Goal: Information Seeking & Learning: Check status

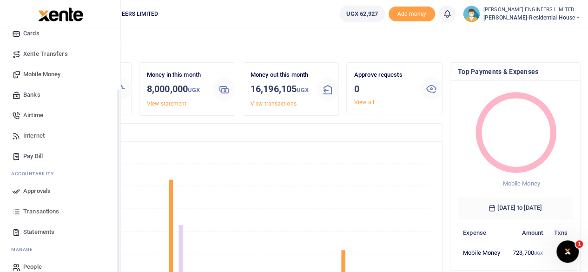
scroll to position [80, 0]
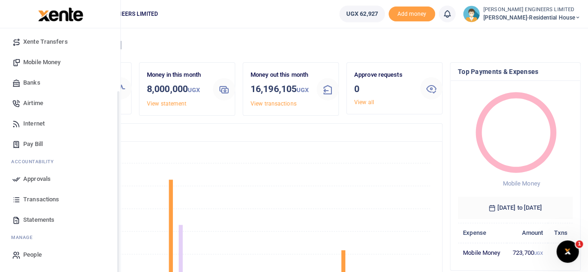
click at [33, 219] on span "Statements" at bounding box center [38, 219] width 31 height 9
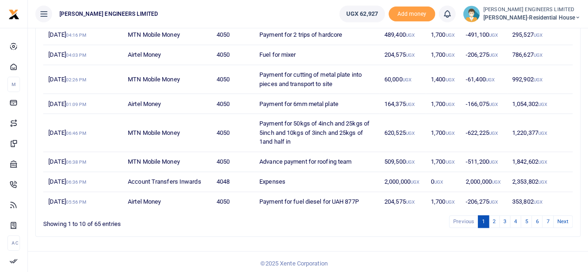
scroll to position [189, 0]
click at [292, 9] on ul "[PERSON_NAME] ENGINEERS LIMITED" at bounding box center [180, 14] width 304 height 28
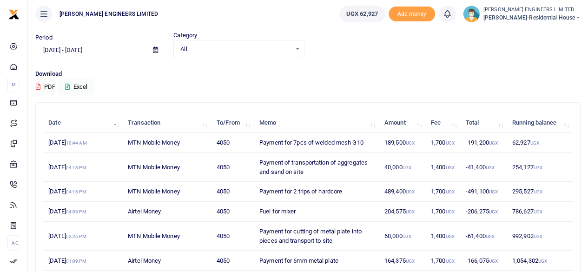
scroll to position [0, 0]
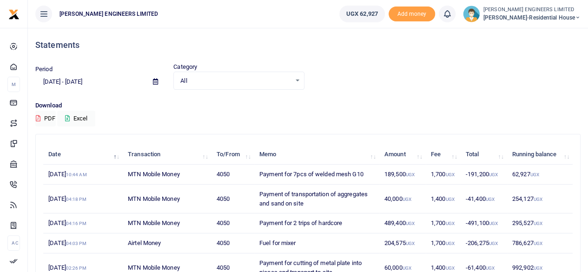
click at [112, 82] on input "[DATE] - [DATE]" at bounding box center [90, 82] width 110 height 16
click at [156, 79] on icon at bounding box center [155, 82] width 5 height 6
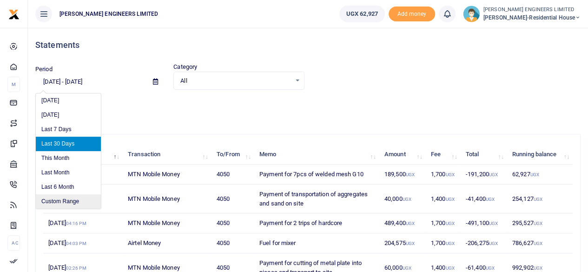
click at [67, 200] on li "Custom Range" at bounding box center [68, 201] width 65 height 14
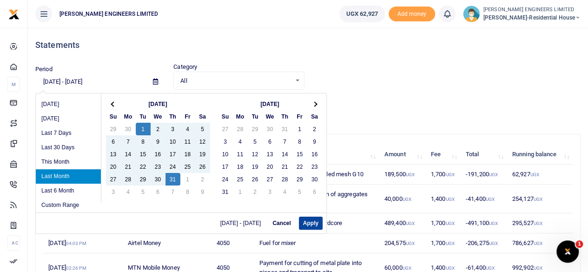
click at [309, 224] on button "Apply" at bounding box center [311, 223] width 24 height 13
type input "07/01/2025 - 07/31/2025"
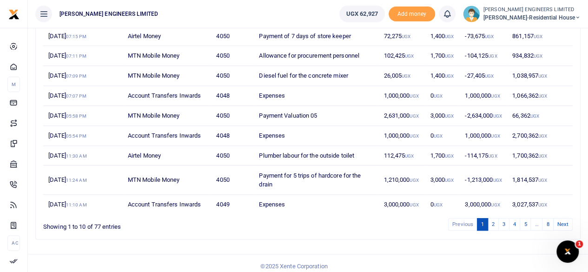
scroll to position [171, 0]
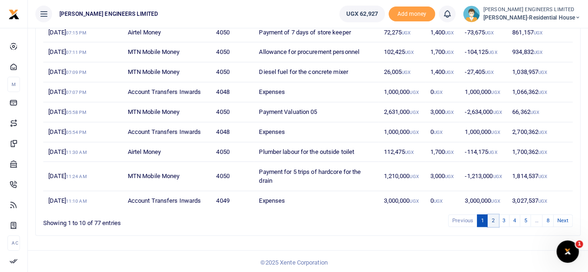
click at [496, 217] on link "2" at bounding box center [493, 220] width 11 height 13
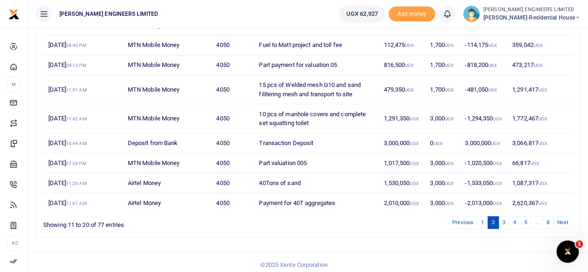
scroll to position [180, 0]
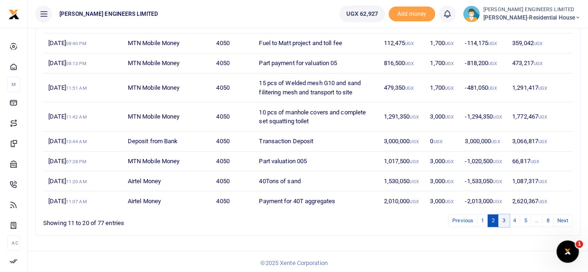
click at [505, 218] on link "3" at bounding box center [503, 220] width 11 height 13
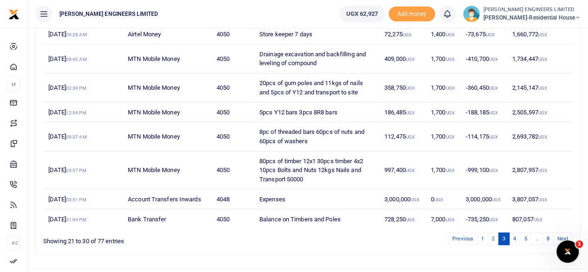
click at [505, 218] on td "-735,250 UGX" at bounding box center [484, 219] width 46 height 20
click at [514, 238] on link "4" at bounding box center [514, 238] width 11 height 13
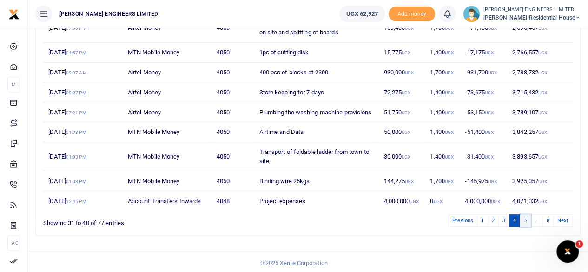
click at [526, 227] on link "5" at bounding box center [525, 220] width 11 height 13
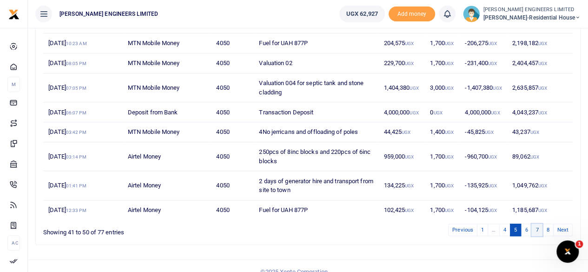
click at [537, 230] on link "7" at bounding box center [536, 230] width 11 height 13
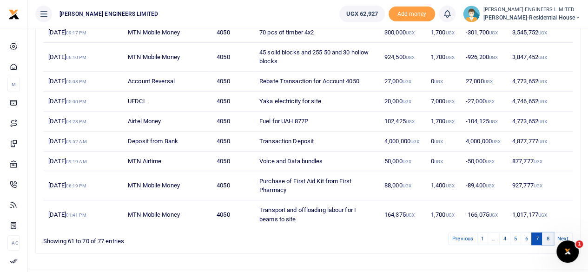
click at [549, 236] on link "8" at bounding box center [547, 238] width 11 height 13
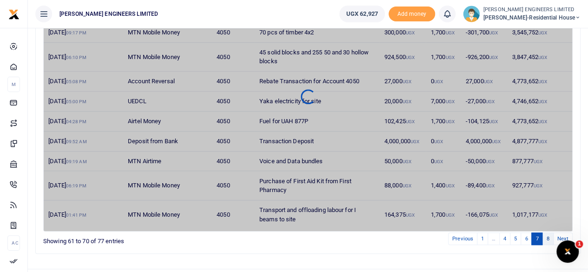
scroll to position [102, 0]
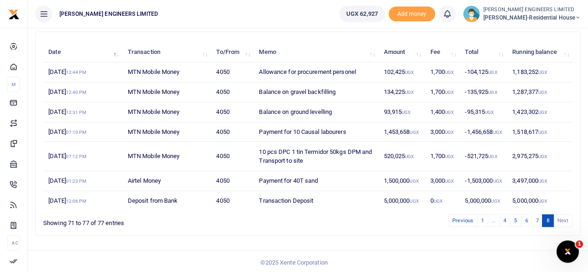
click at [560, 219] on li "Next" at bounding box center [563, 220] width 19 height 13
click at [564, 219] on li "Next" at bounding box center [563, 220] width 19 height 13
click at [549, 218] on link "8" at bounding box center [547, 220] width 11 height 13
click at [561, 218] on li "Next" at bounding box center [563, 220] width 19 height 13
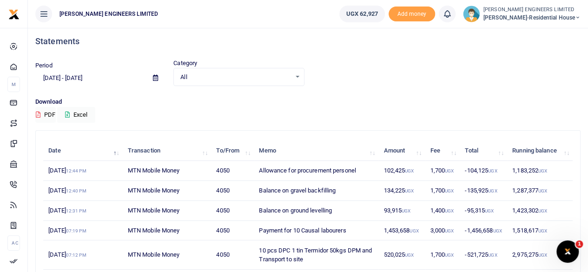
scroll to position [0, 0]
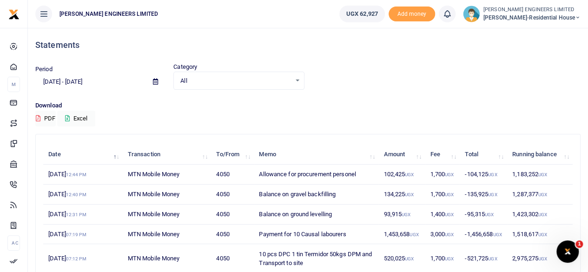
click at [298, 79] on div "All Select an option..." at bounding box center [239, 81] width 130 height 10
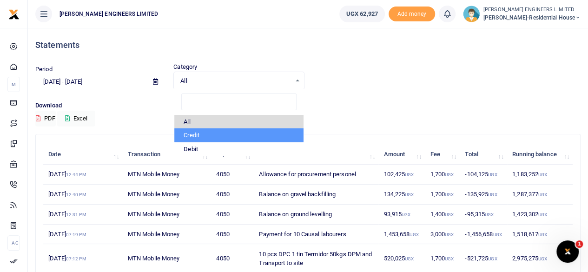
click at [195, 134] on li "Credit" at bounding box center [238, 135] width 129 height 14
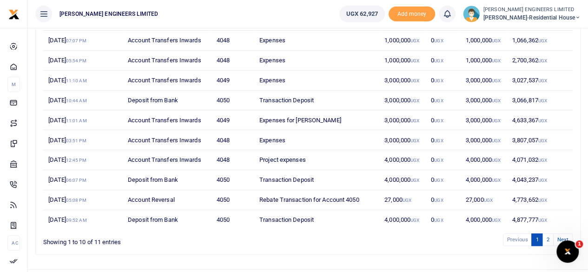
scroll to position [139, 0]
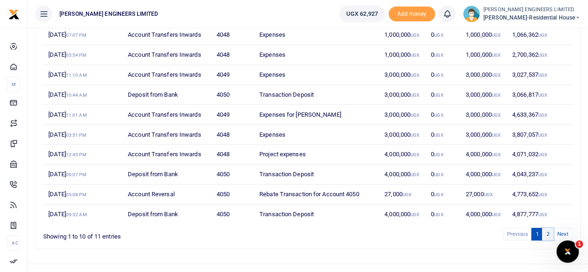
click at [547, 232] on link "2" at bounding box center [547, 234] width 11 height 13
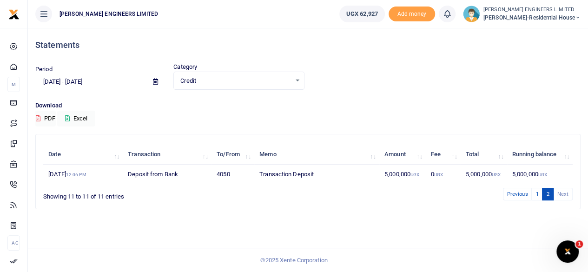
scroll to position [0, 0]
click at [301, 79] on div "Credit Select an option..." at bounding box center [242, 81] width 132 height 10
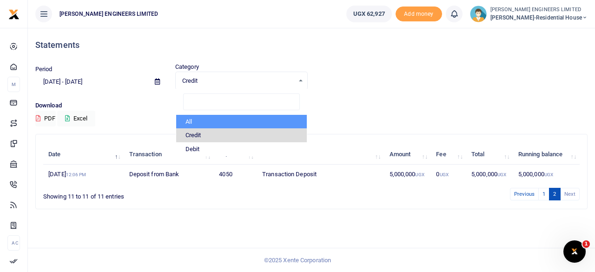
click at [192, 120] on li "All" at bounding box center [241, 122] width 131 height 14
select select "ALL"
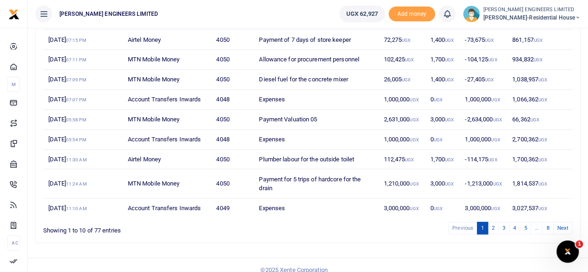
scroll to position [171, 0]
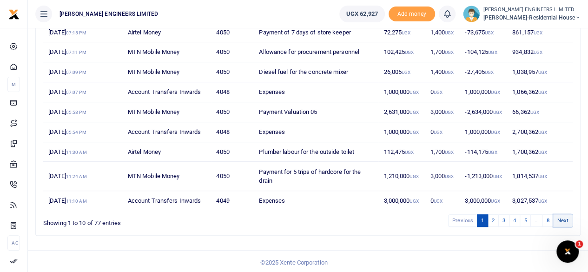
click at [562, 218] on link "Next" at bounding box center [563, 220] width 20 height 13
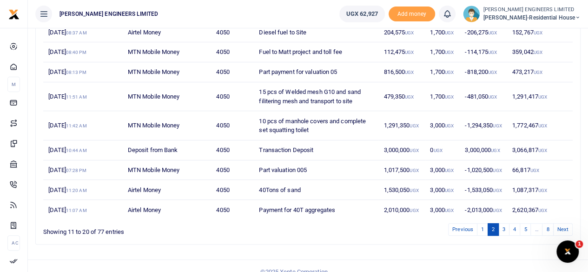
click at [562, 218] on div "Date Transaction To/From Memo Amount Fee Total Running balance 24th Jul 2025 02…" at bounding box center [307, 96] width 529 height 251
click at [562, 225] on link "Next" at bounding box center [563, 229] width 20 height 13
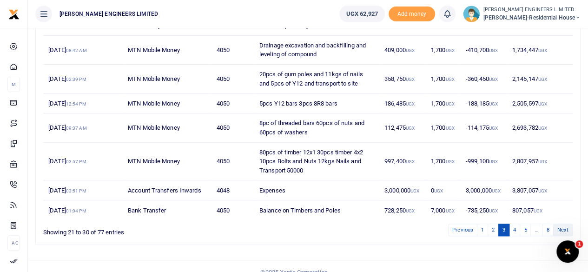
scroll to position [198, 0]
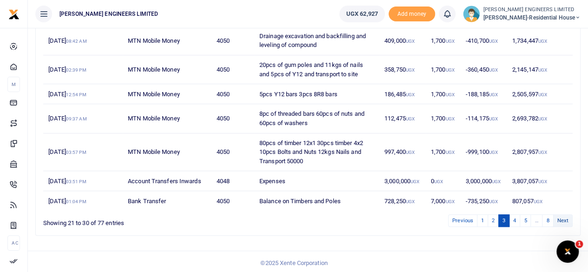
click at [559, 220] on link "Next" at bounding box center [563, 220] width 20 height 13
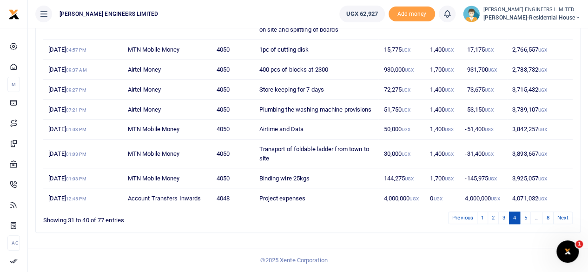
scroll to position [189, 0]
click at [559, 220] on link "Next" at bounding box center [563, 217] width 20 height 13
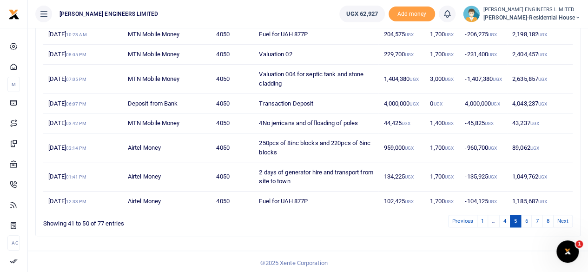
click at [559, 220] on link "Next" at bounding box center [563, 221] width 20 height 13
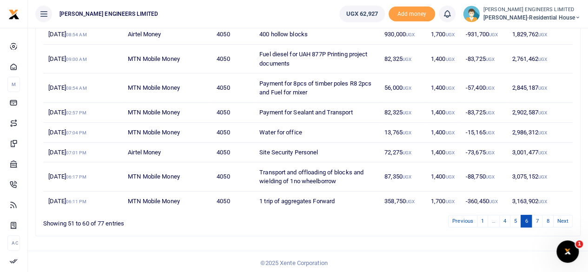
click at [559, 220] on link "Next" at bounding box center [563, 221] width 20 height 13
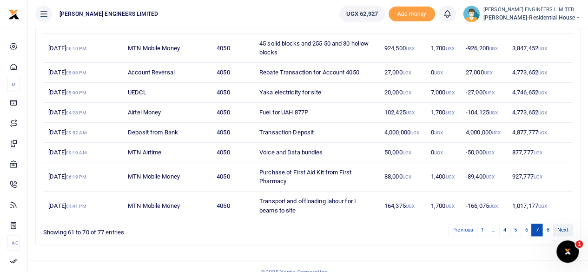
click at [559, 227] on link "Next" at bounding box center [563, 230] width 20 height 13
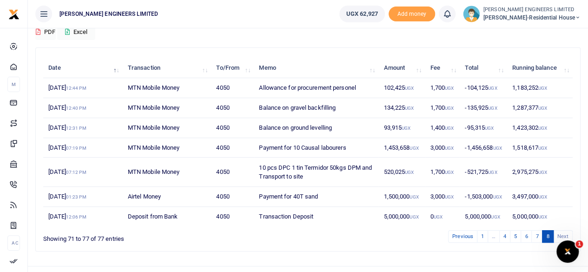
scroll to position [93, 0]
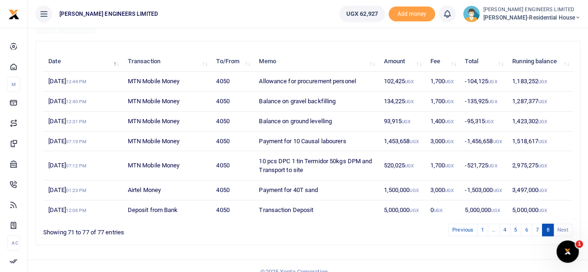
click at [174, 211] on td "Deposit from Bank" at bounding box center [167, 210] width 89 height 20
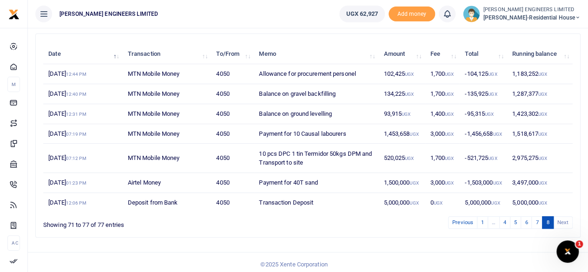
scroll to position [102, 0]
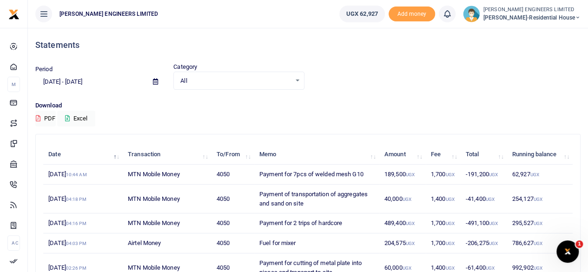
click at [577, 17] on icon at bounding box center [578, 17] width 6 height 7
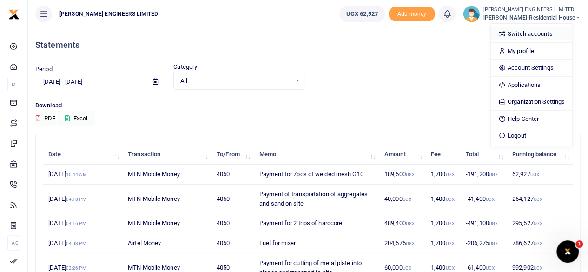
click at [548, 33] on link "Switch accounts" at bounding box center [531, 33] width 81 height 13
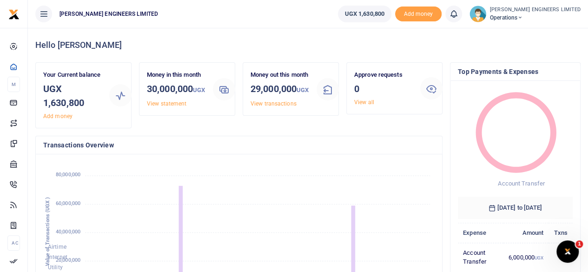
click at [523, 18] on icon at bounding box center [520, 17] width 6 height 7
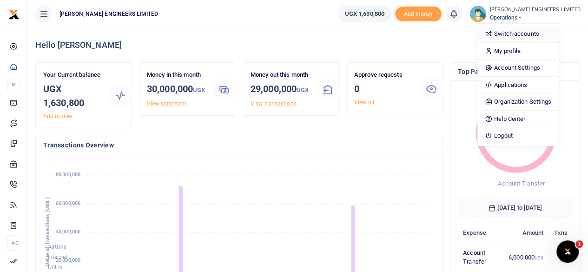
click at [538, 34] on link "Switch accounts" at bounding box center [517, 33] width 81 height 13
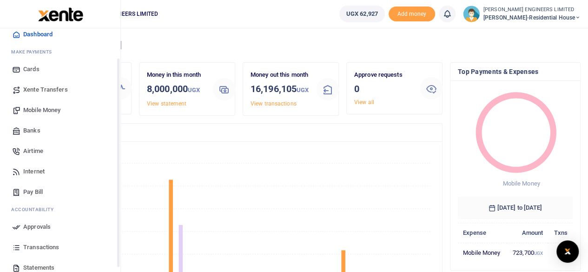
scroll to position [80, 0]
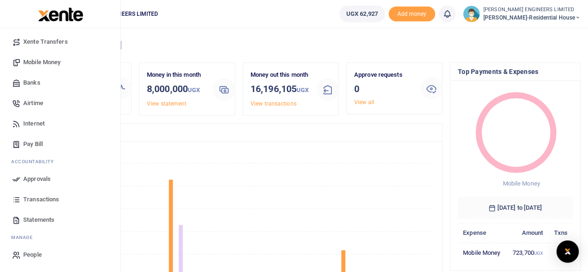
click at [46, 198] on span "Transactions" at bounding box center [41, 199] width 36 height 9
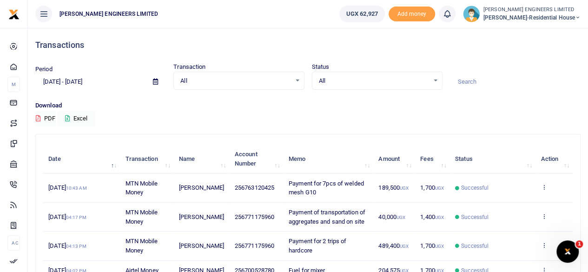
click at [297, 79] on div "All Select an option..." at bounding box center [239, 81] width 130 height 10
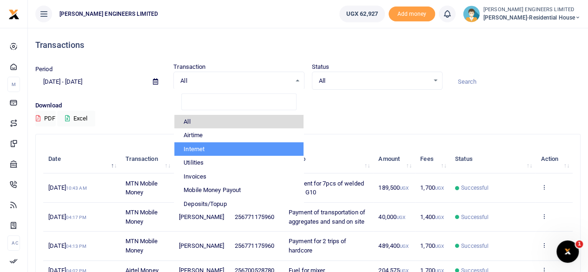
click at [436, 79] on div "All Select an option..." at bounding box center [377, 81] width 130 height 10
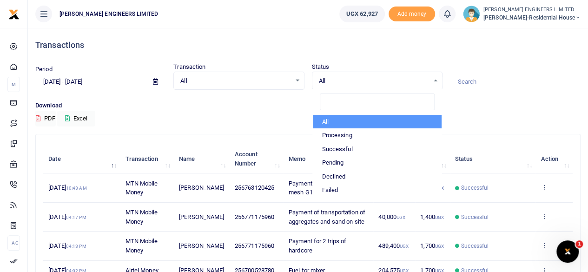
click at [242, 79] on span "All" at bounding box center [235, 80] width 110 height 9
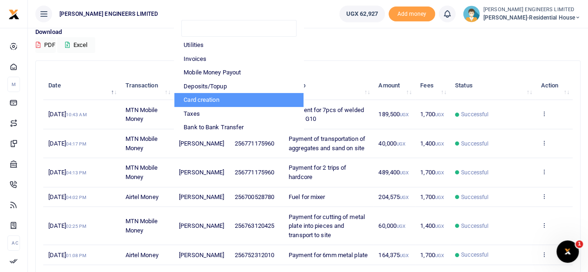
scroll to position [93, 0]
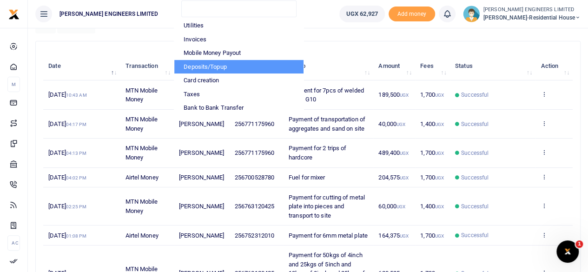
click at [214, 66] on li "Deposits/Topup" at bounding box center [238, 67] width 129 height 14
select select "TOPUP"
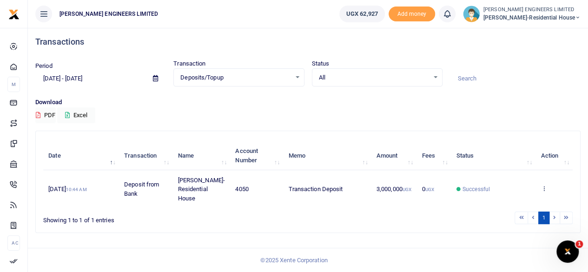
scroll to position [0, 0]
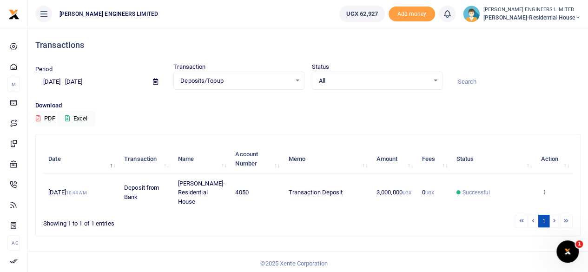
click at [157, 81] on icon at bounding box center [155, 82] width 5 height 6
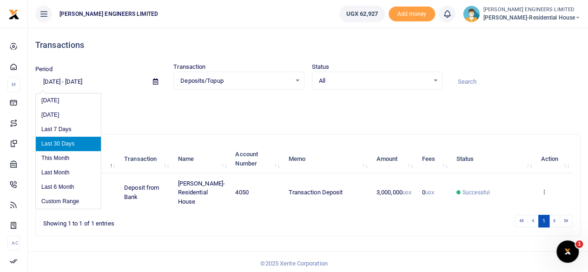
click at [65, 144] on li "Last 30 Days" at bounding box center [68, 144] width 65 height 14
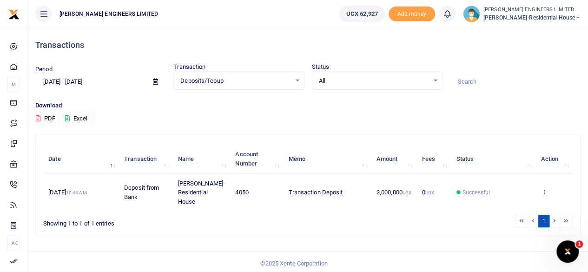
click at [157, 81] on icon at bounding box center [155, 82] width 5 height 6
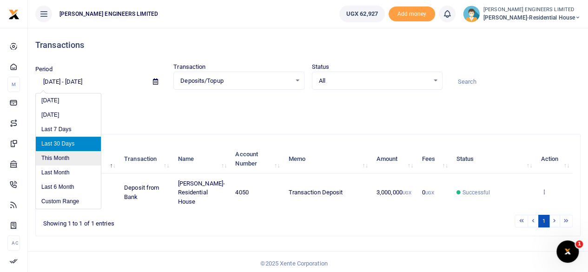
click at [64, 157] on li "This Month" at bounding box center [68, 158] width 65 height 14
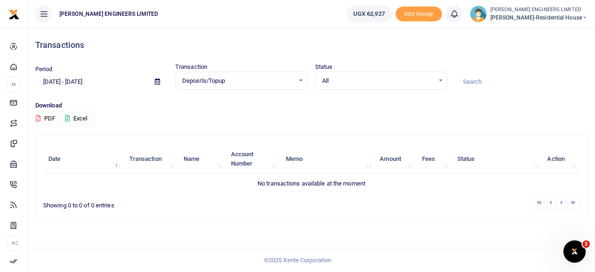
click at [156, 82] on icon at bounding box center [157, 82] width 5 height 6
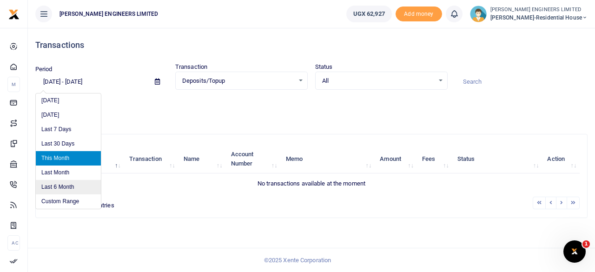
click at [64, 185] on li "Last 6 Month" at bounding box center [68, 187] width 65 height 14
type input "02/12/2025 - 08/12/2025"
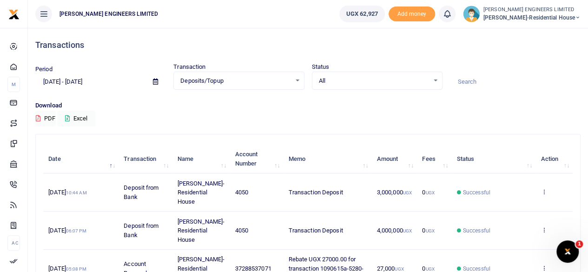
click at [299, 79] on div "Deposits/Topup Select an option..." at bounding box center [239, 81] width 130 height 10
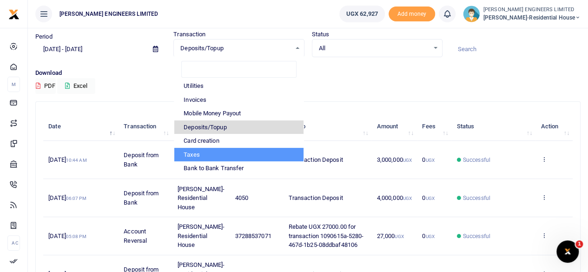
scroll to position [46, 0]
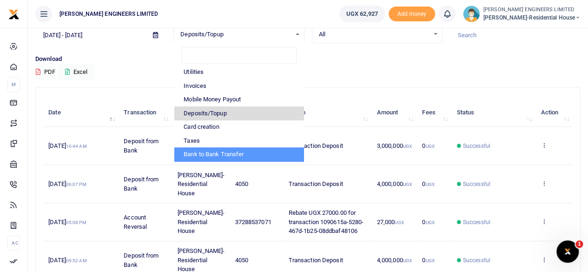
click at [219, 152] on li "Bank to Bank Transfer" at bounding box center [238, 154] width 129 height 14
select select "BANKTRANSFERS"
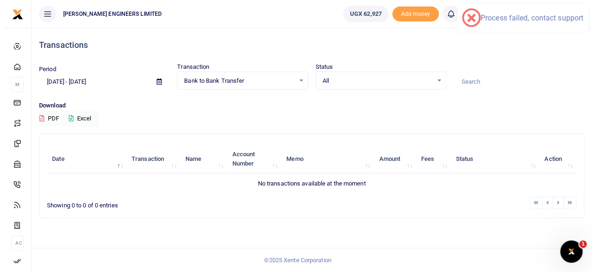
scroll to position [0, 0]
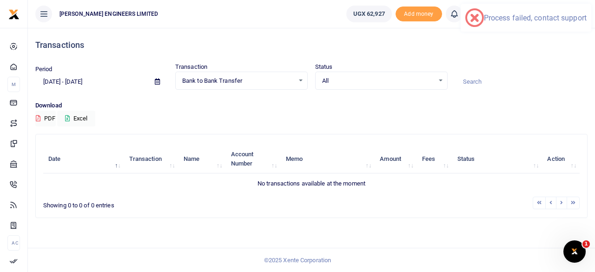
click at [302, 79] on div "Bank to Bank Transfer Select an option..." at bounding box center [242, 81] width 132 height 10
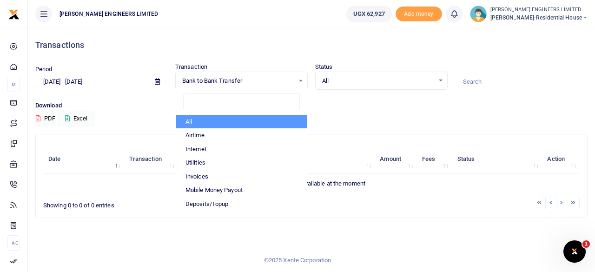
click at [201, 122] on li "All" at bounding box center [241, 122] width 131 height 14
select select
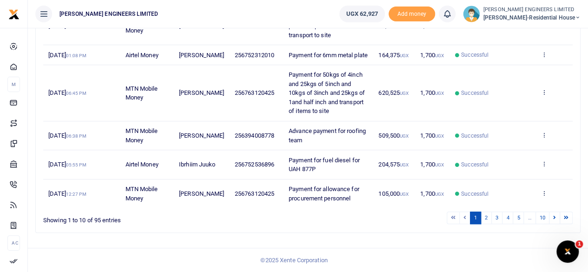
scroll to position [289, 0]
click at [484, 217] on link "2" at bounding box center [486, 217] width 11 height 13
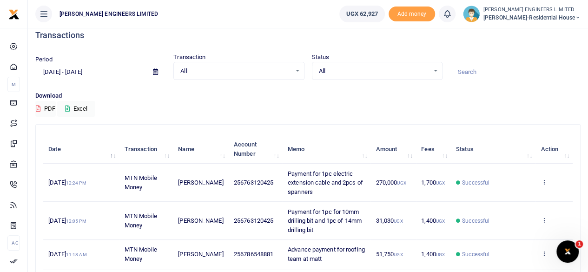
scroll to position [0, 0]
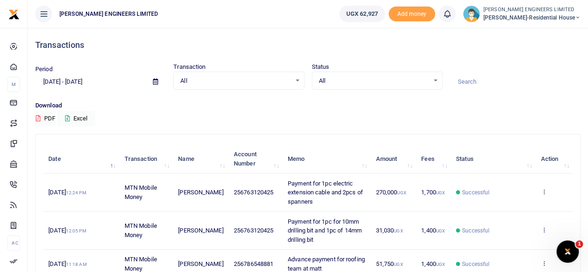
click at [577, 15] on icon at bounding box center [578, 17] width 6 height 7
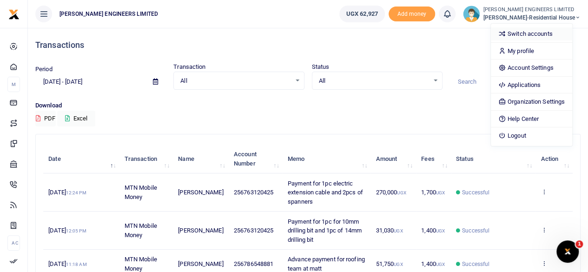
click at [542, 33] on link "Switch accounts" at bounding box center [531, 33] width 81 height 13
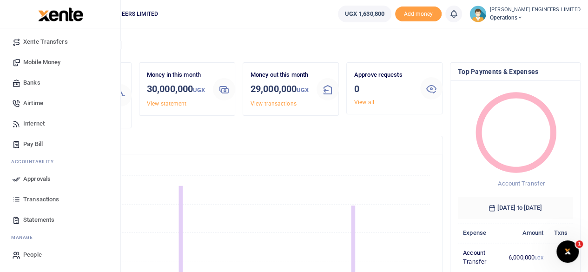
click at [46, 197] on span "Transactions" at bounding box center [41, 199] width 36 height 9
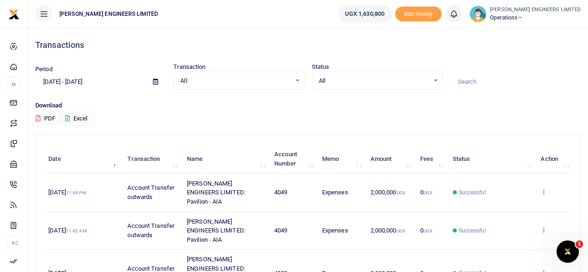
click at [155, 83] on icon at bounding box center [155, 82] width 5 height 6
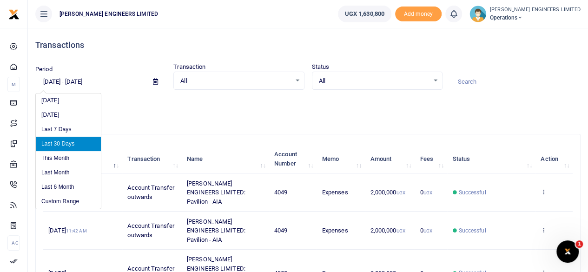
click at [72, 83] on input "[DATE] - [DATE]" at bounding box center [90, 82] width 110 height 16
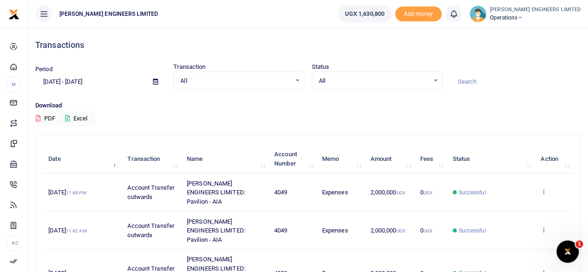
click at [154, 82] on icon at bounding box center [155, 82] width 5 height 6
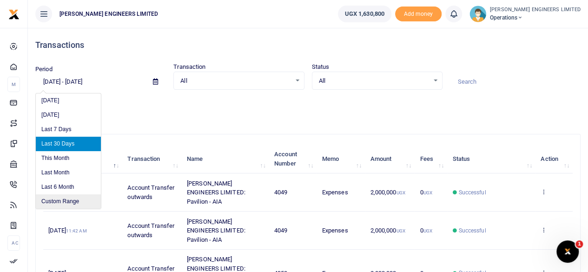
click at [71, 200] on li "Custom Range" at bounding box center [68, 201] width 65 height 14
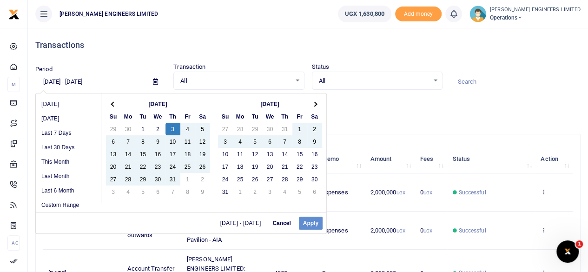
click at [309, 225] on div "07/01/2025 - 07/31/2025 Cancel Apply" at bounding box center [181, 222] width 291 height 21
click at [309, 221] on div "07/01/2025 - 07/31/2025 Cancel Apply" at bounding box center [181, 222] width 291 height 21
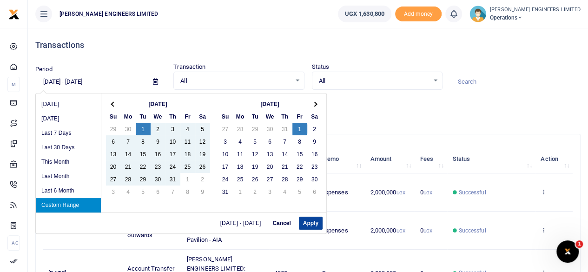
click at [313, 223] on button "Apply" at bounding box center [311, 223] width 24 height 13
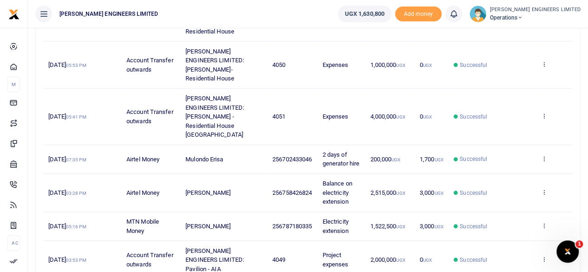
scroll to position [325, 0]
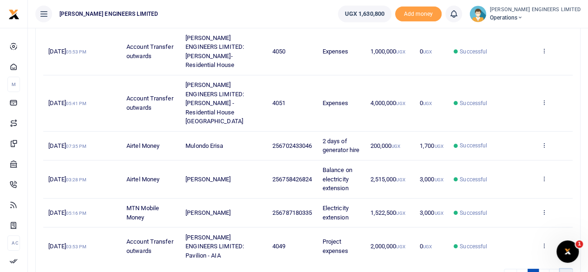
click at [564, 271] on icon at bounding box center [566, 274] width 5 height 5
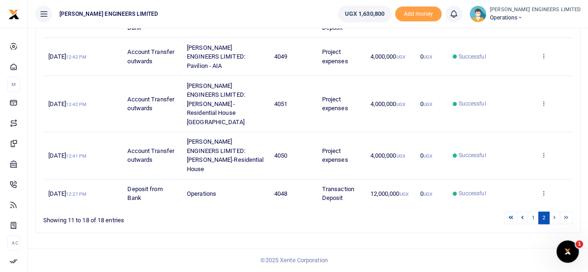
scroll to position [258, 0]
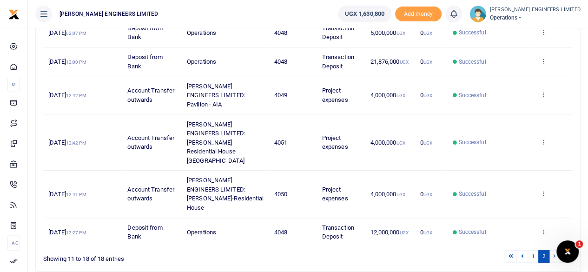
click at [564, 250] on li at bounding box center [566, 256] width 13 height 13
drag, startPoint x: 555, startPoint y: 223, endPoint x: 577, endPoint y: 194, distance: 36.4
drag, startPoint x: 577, startPoint y: 194, endPoint x: 553, endPoint y: 218, distance: 34.2
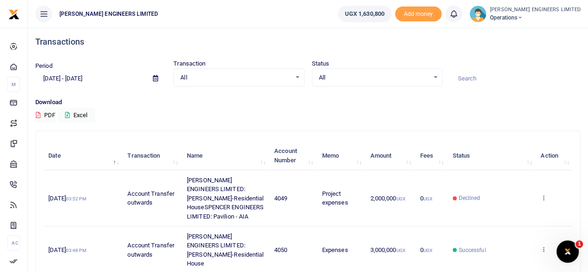
scroll to position [0, 0]
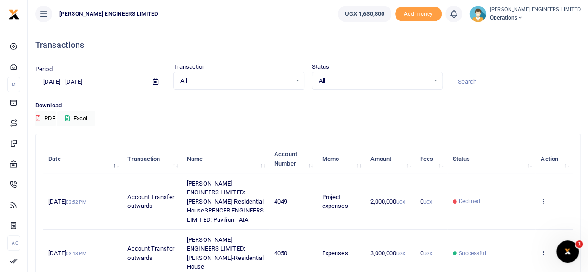
click at [154, 81] on icon at bounding box center [155, 82] width 5 height 6
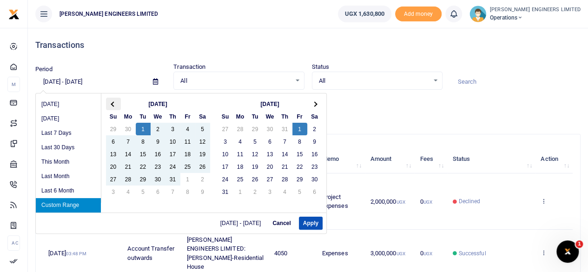
click at [115, 105] on th at bounding box center [113, 104] width 15 height 13
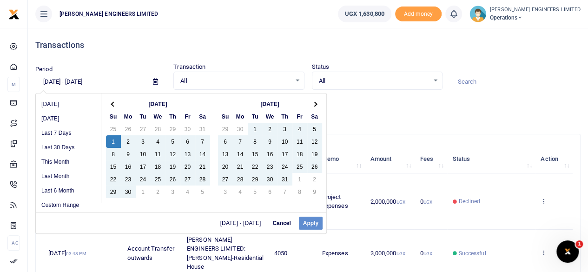
click at [312, 224] on div "07/01/2025 - 08/01/2025 Cancel Apply" at bounding box center [181, 222] width 291 height 21
click at [306, 222] on div "07/01/2025 - 08/01/2025 Cancel Apply" at bounding box center [181, 222] width 291 height 21
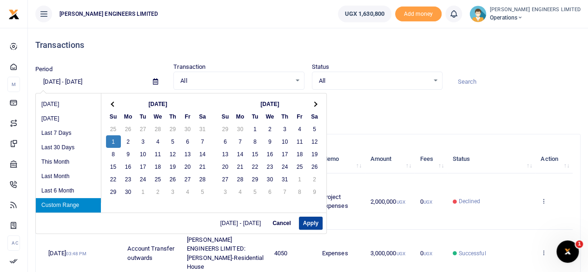
click at [303, 220] on button "Apply" at bounding box center [311, 223] width 24 height 13
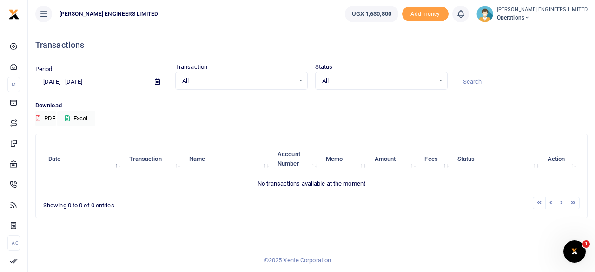
click at [159, 82] on icon at bounding box center [157, 82] width 5 height 6
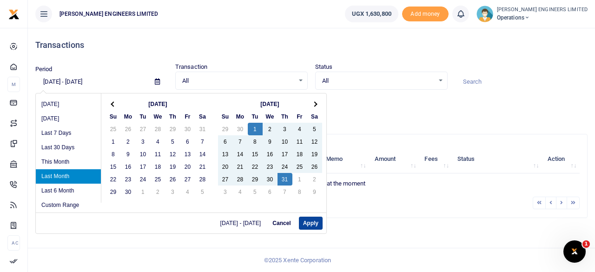
click at [314, 220] on button "Apply" at bounding box center [311, 223] width 24 height 13
type input "07/01/2025 - 07/31/2025"
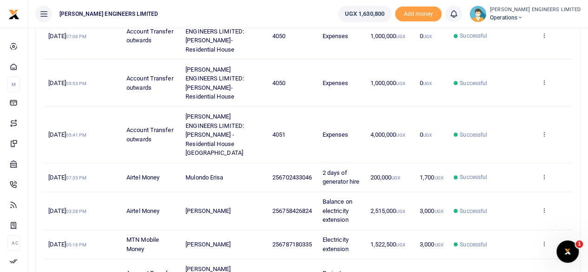
scroll to position [325, 0]
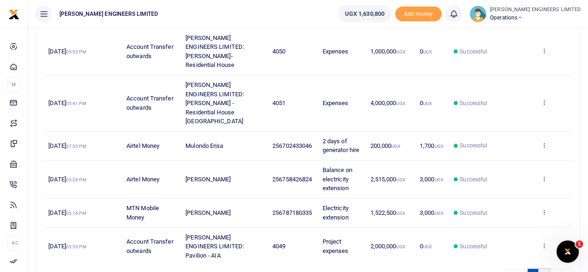
click at [544, 269] on link "2" at bounding box center [543, 275] width 11 height 13
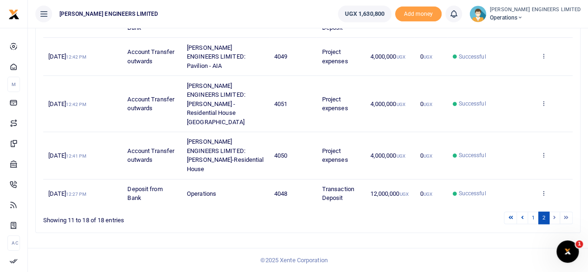
scroll to position [258, 0]
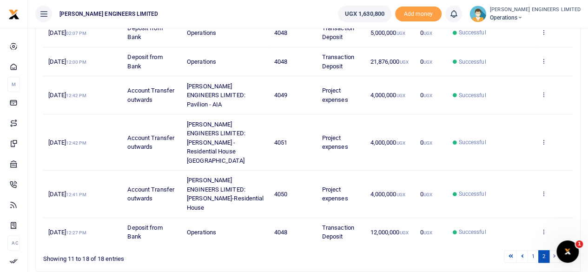
click at [555, 250] on li at bounding box center [554, 256] width 11 height 13
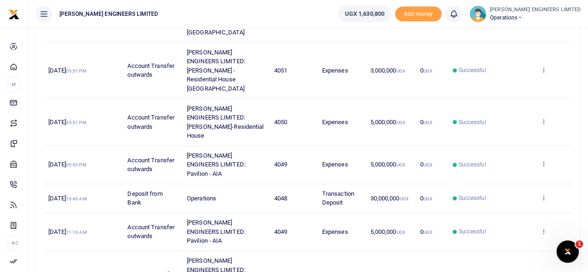
scroll to position [325, 0]
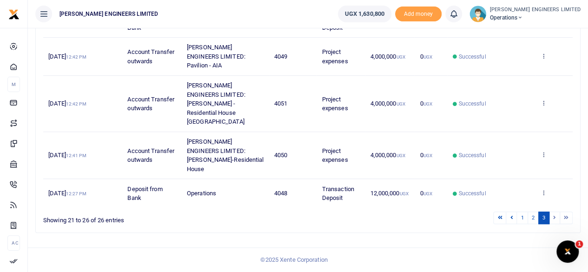
scroll to position [164, 0]
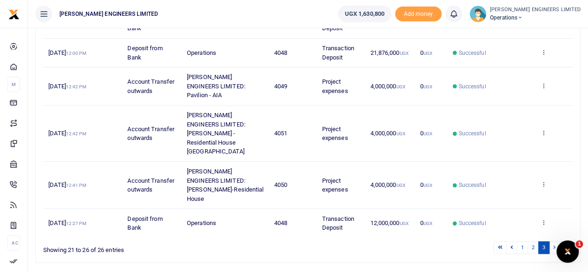
click at [568, 241] on li at bounding box center [566, 247] width 13 height 13
click at [567, 241] on li at bounding box center [566, 247] width 13 height 13
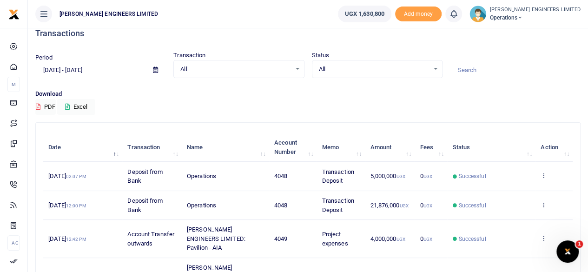
scroll to position [0, 0]
